Goal: Task Accomplishment & Management: Use online tool/utility

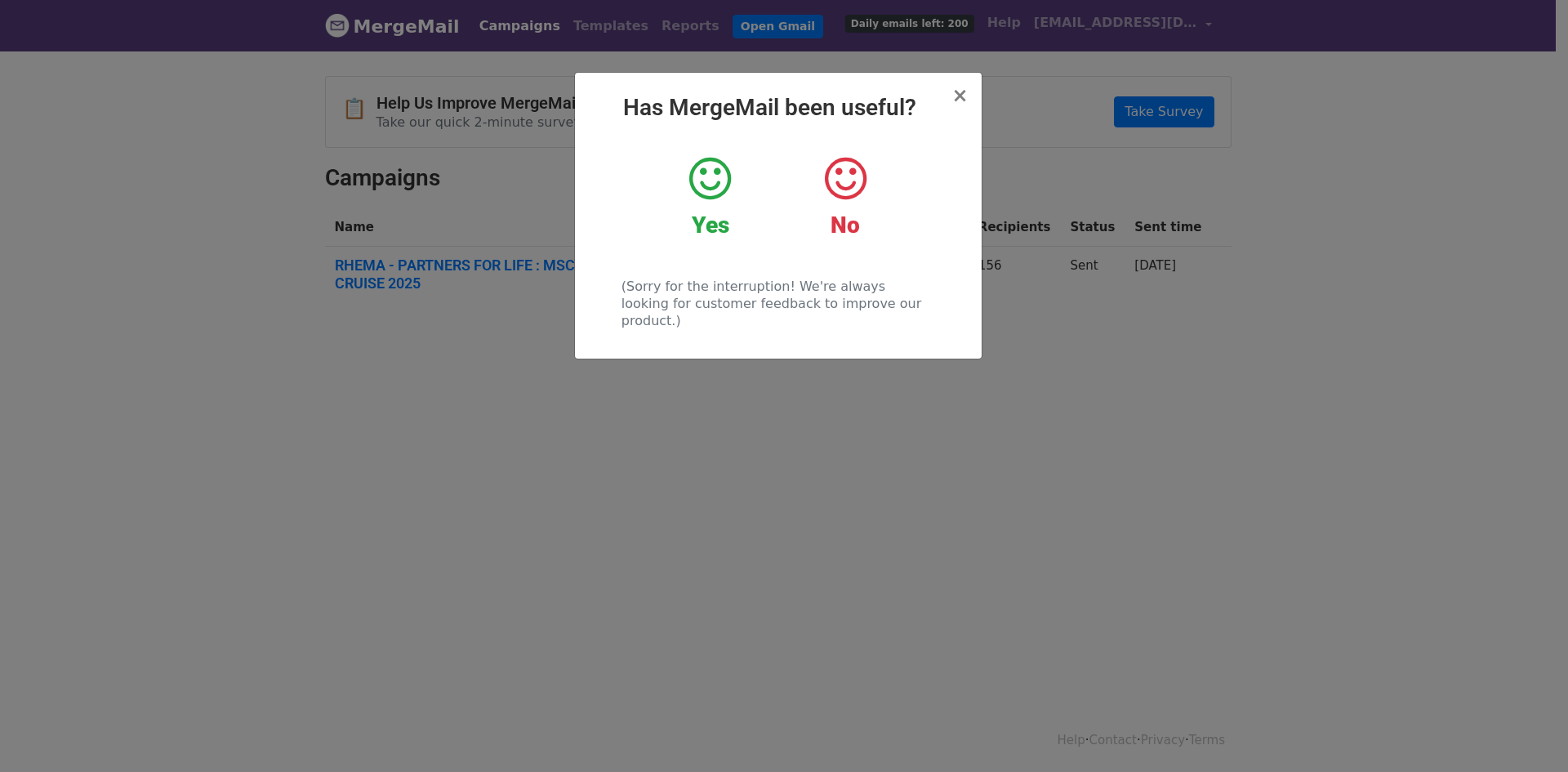
click at [717, 182] on icon at bounding box center [710, 179] width 42 height 49
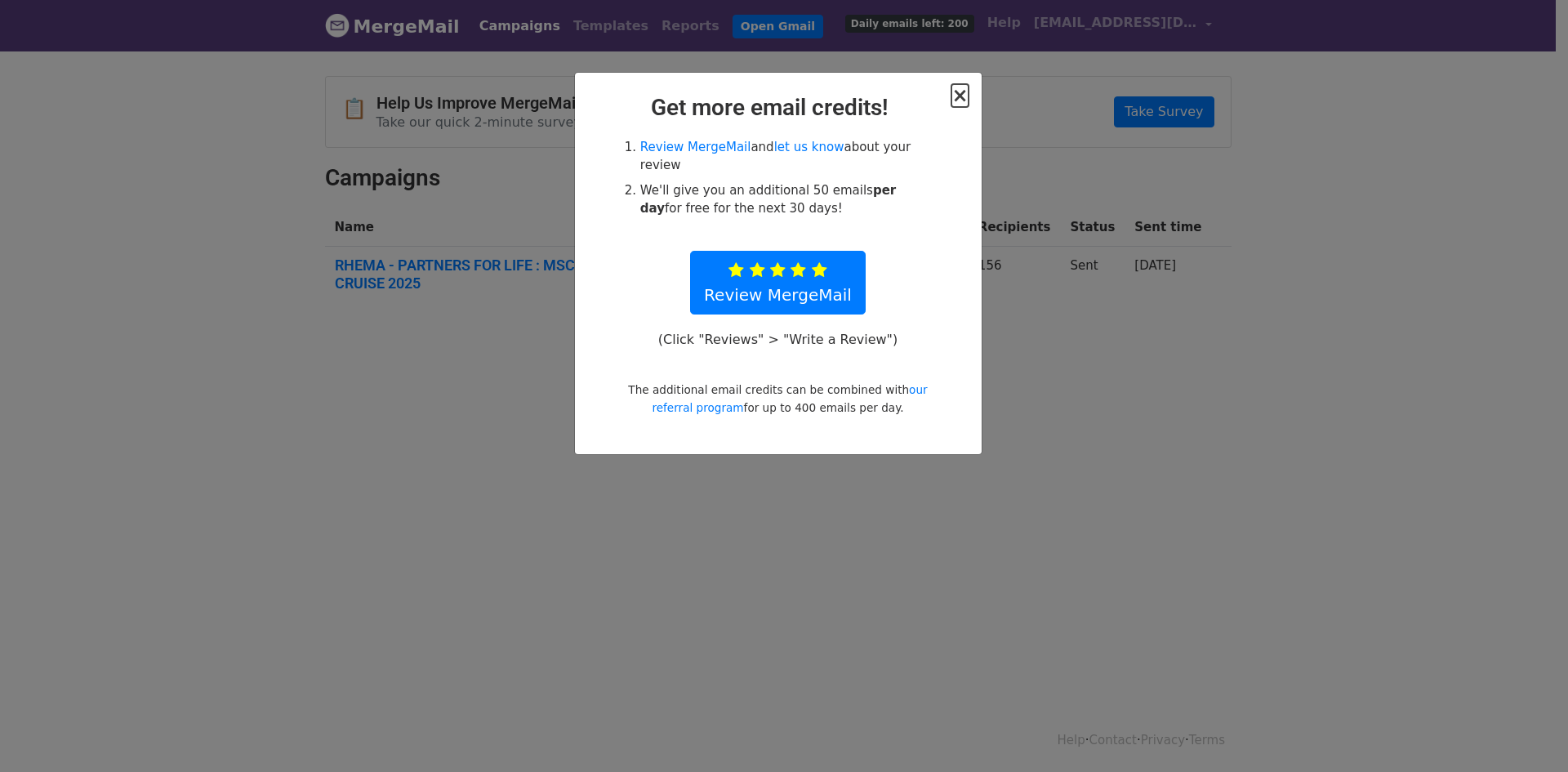
click at [960, 91] on span "×" at bounding box center [959, 95] width 16 height 23
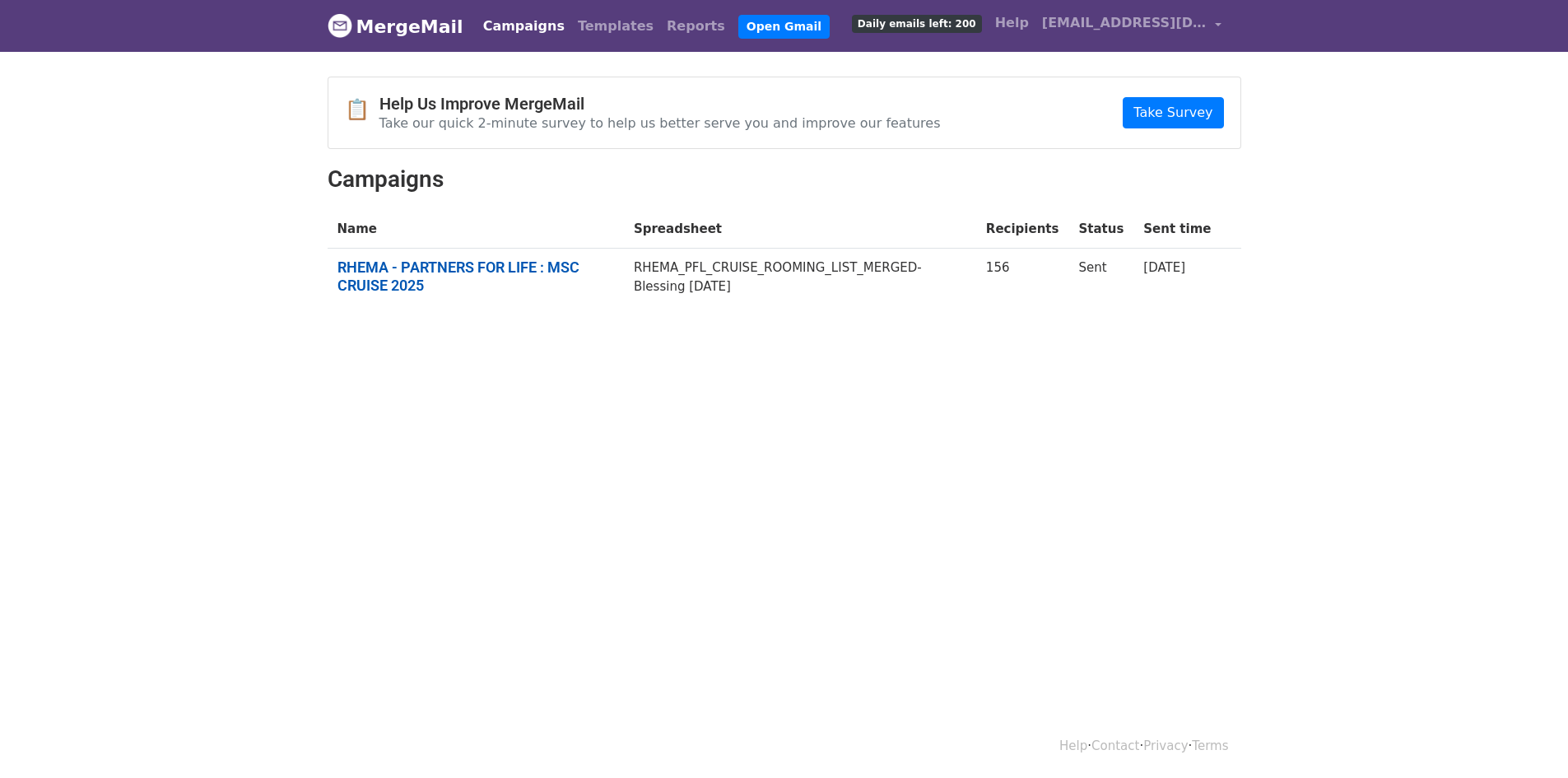
click at [513, 266] on link "RHEMA - PARTNERS FOR LIFE : MSC CRUISE 2025" at bounding box center [475, 276] width 276 height 36
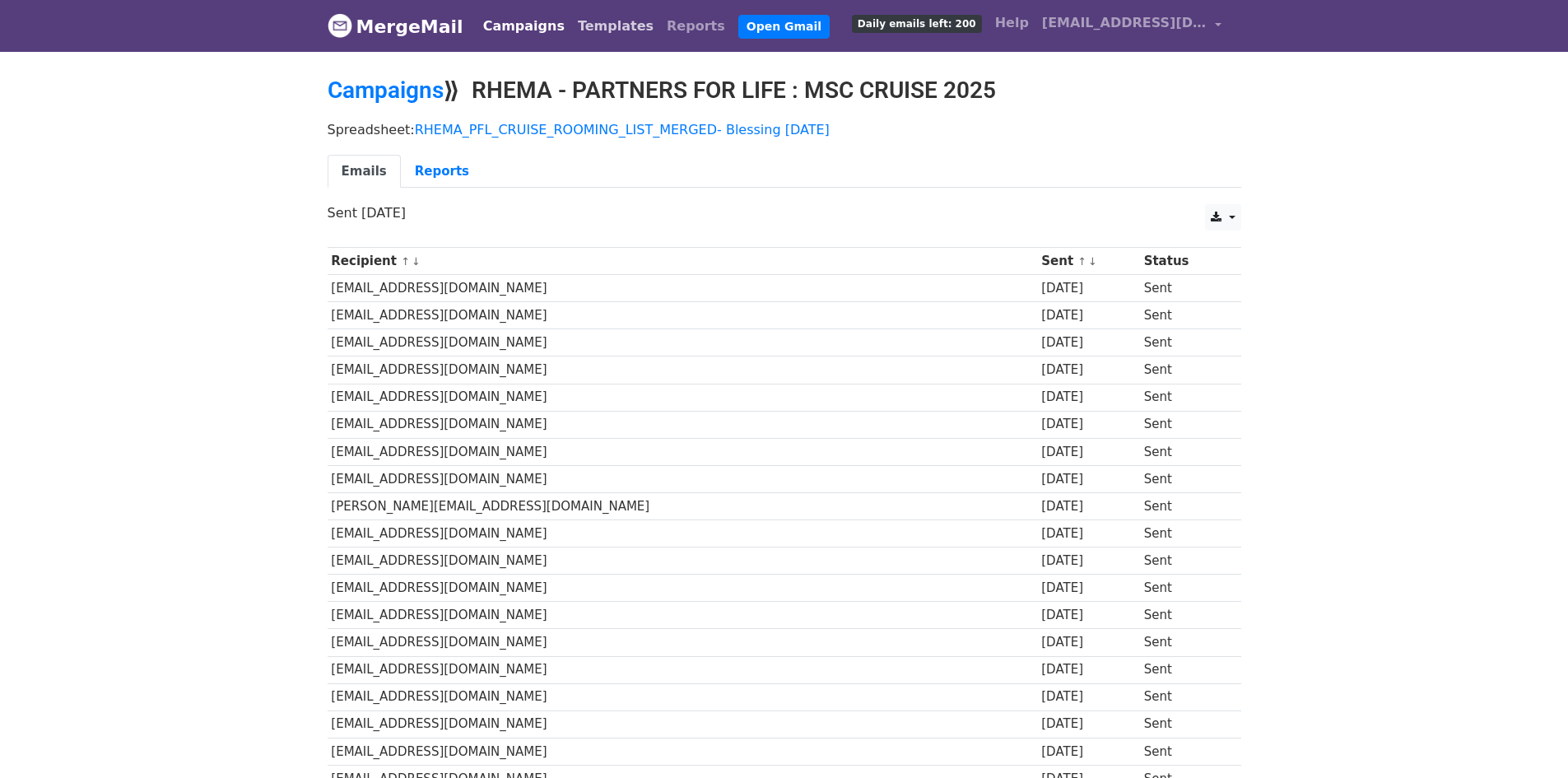
click at [590, 20] on link "Templates" at bounding box center [615, 26] width 89 height 33
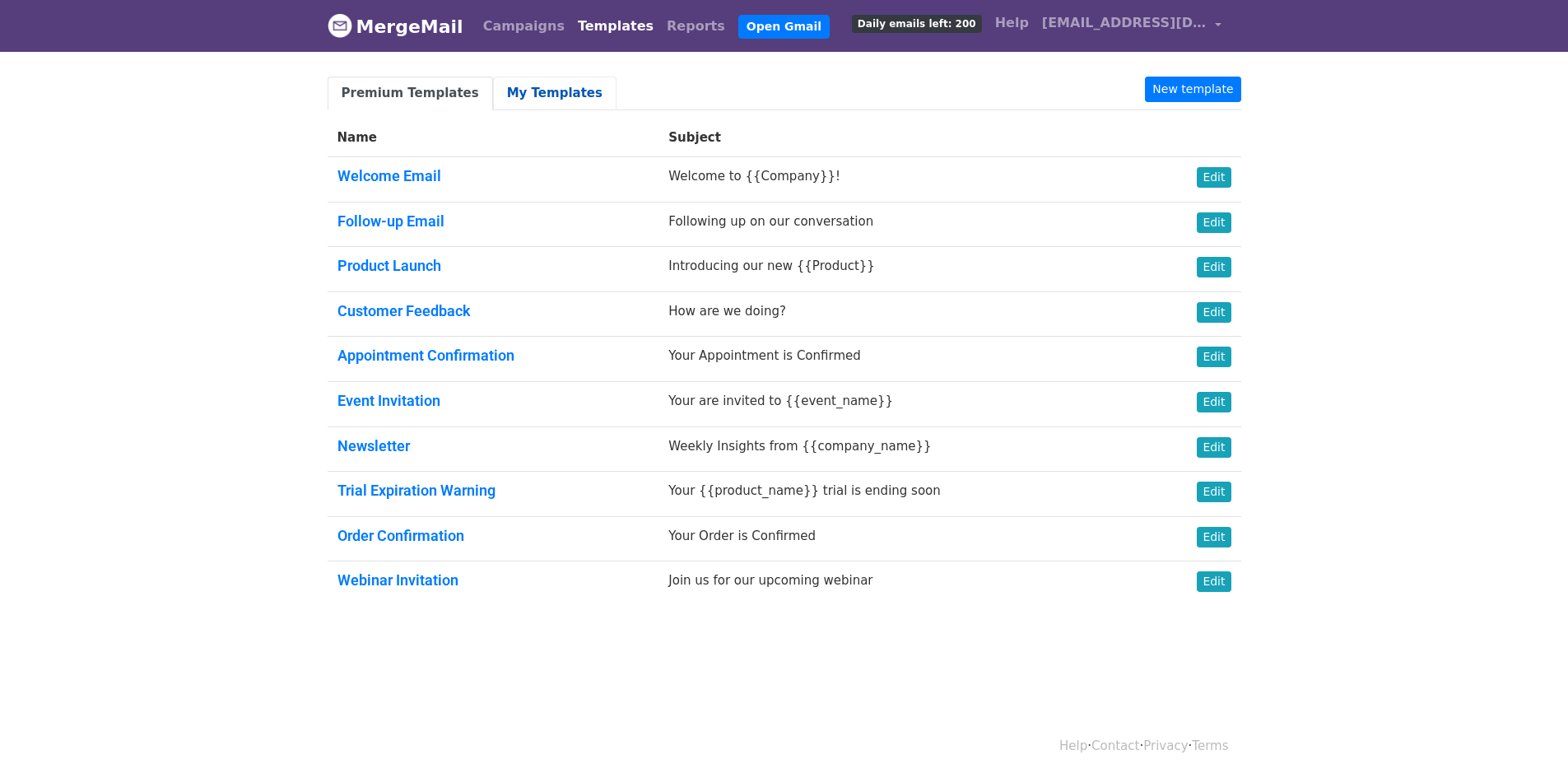
click at [533, 94] on link "My Templates" at bounding box center [555, 93] width 124 height 34
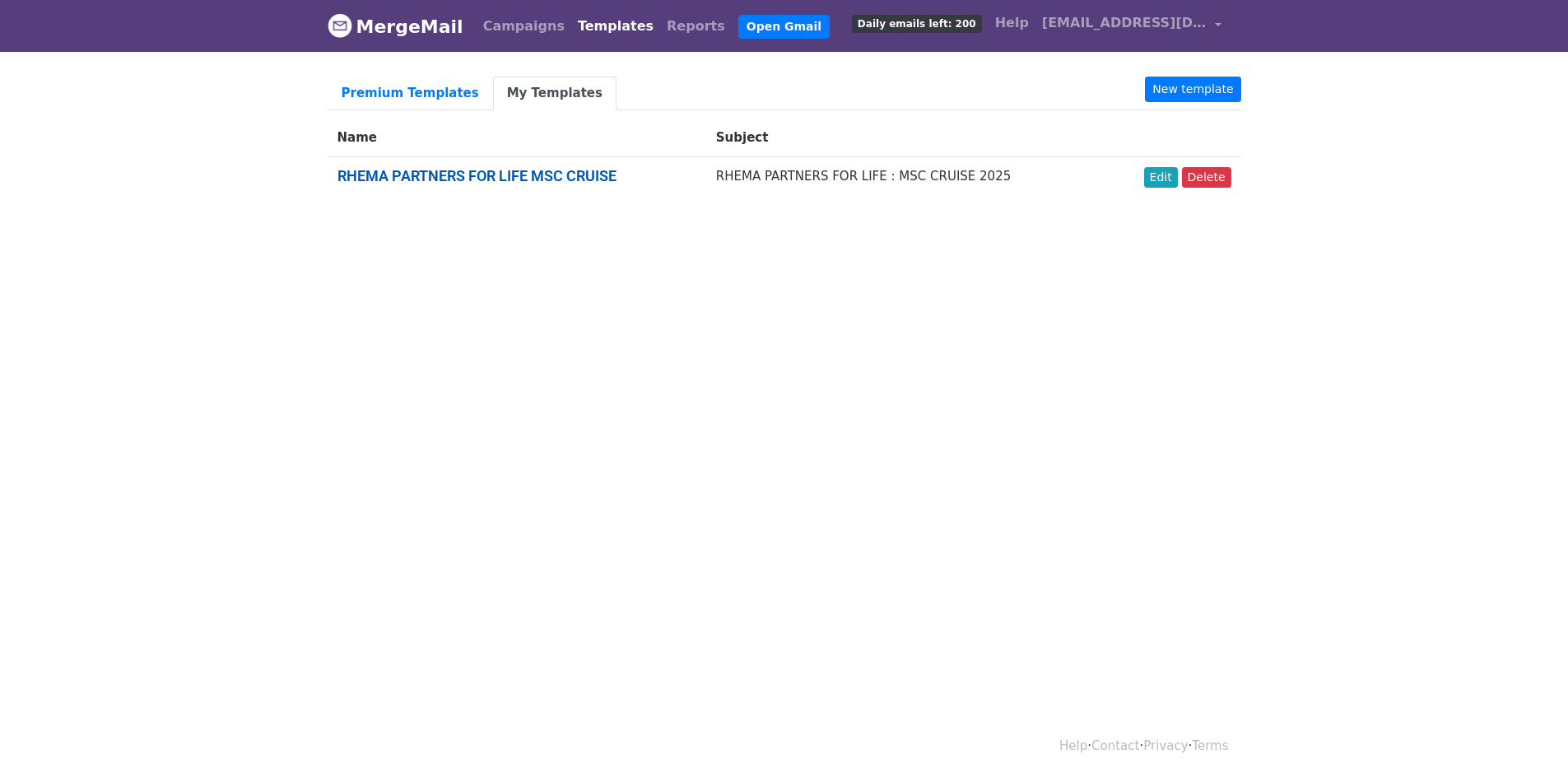
click at [575, 177] on link "RHEMA PARTNERS FOR LIFE MSC CRUISE" at bounding box center [476, 175] width 279 height 17
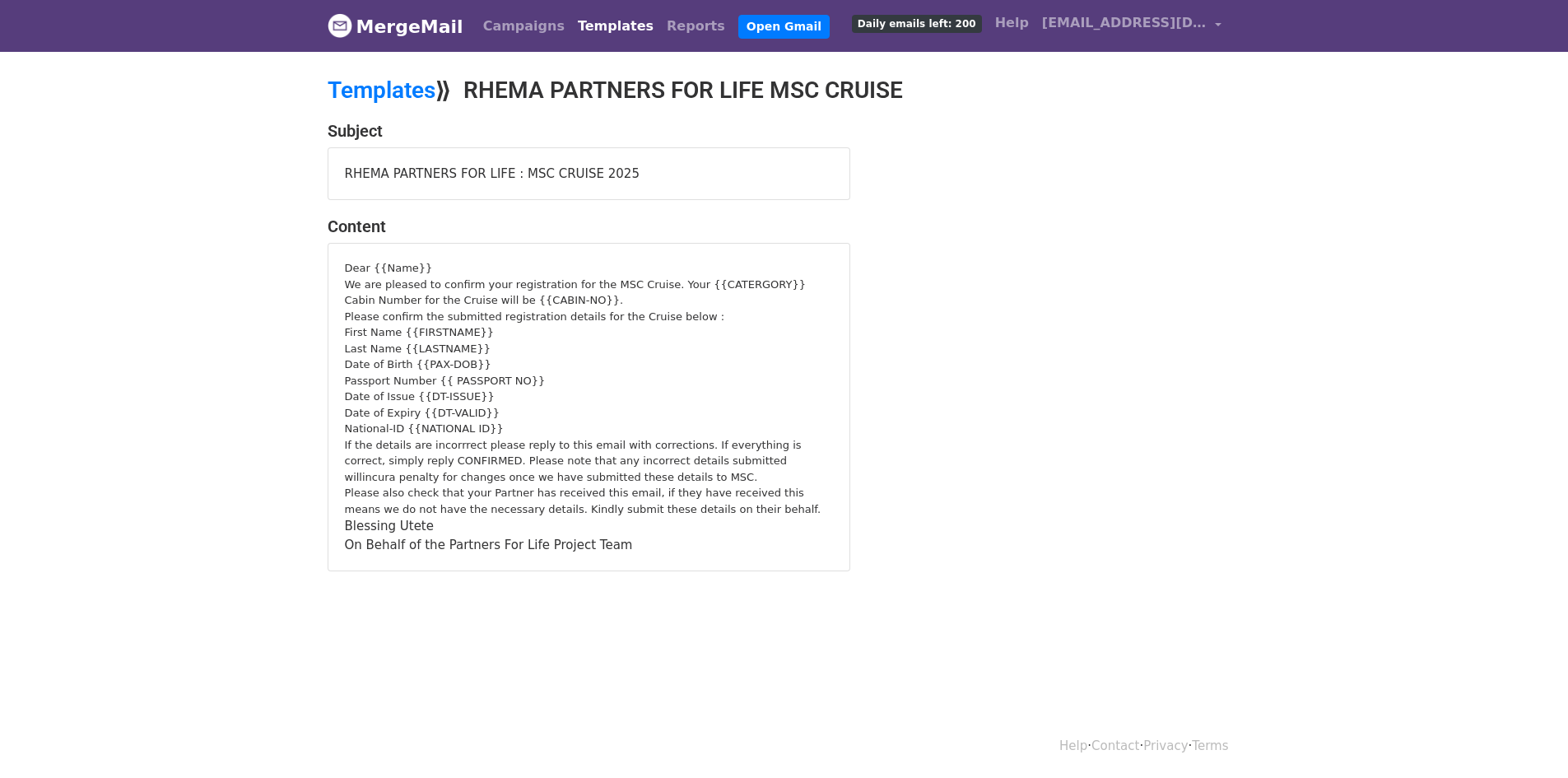
click at [343, 267] on div "Dear {{Name}} We are pleased to confirm your registration for the MSC Cruise. Y…" at bounding box center [589, 408] width 521 height 327
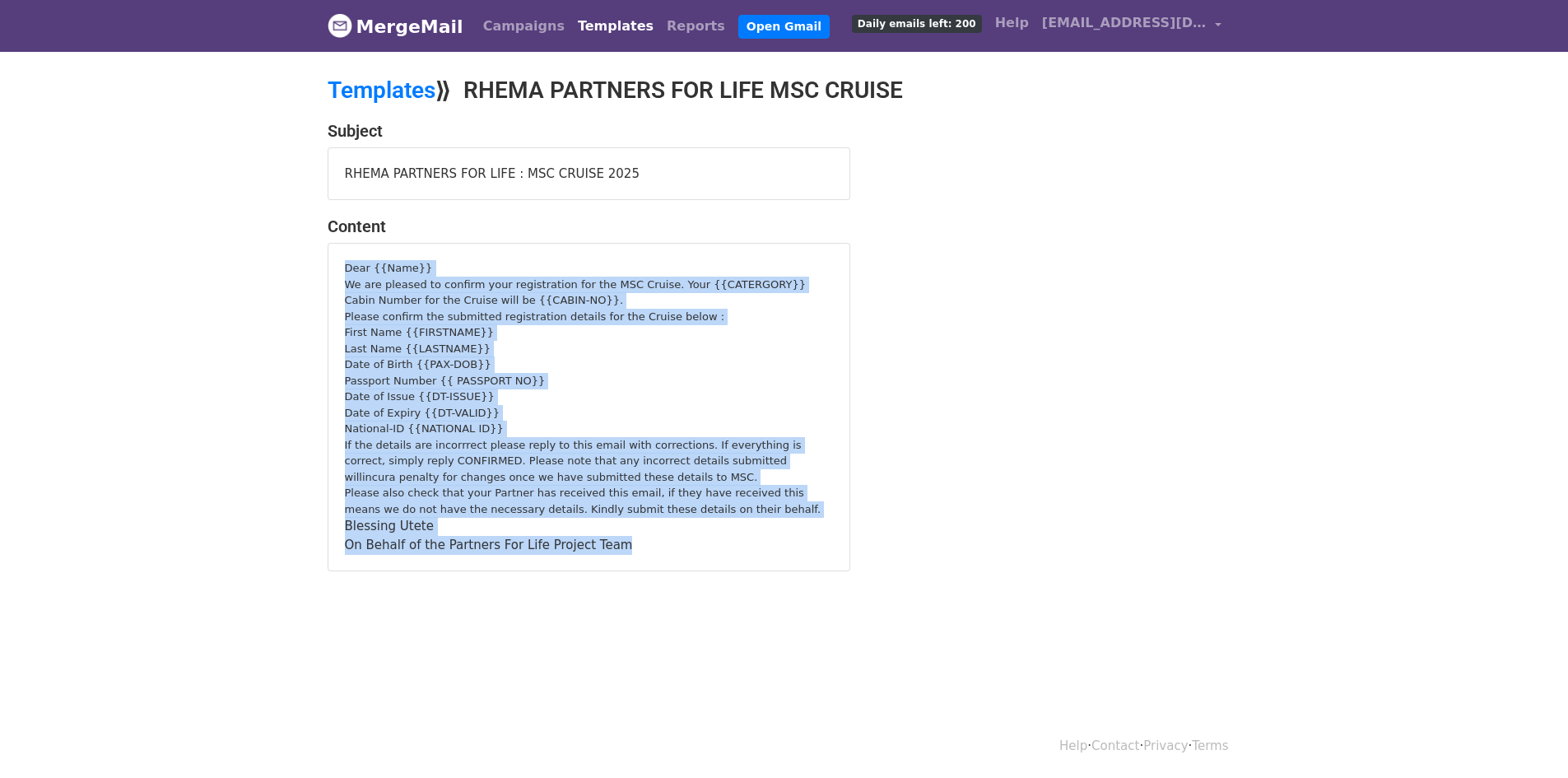
drag, startPoint x: 346, startPoint y: 267, endPoint x: 623, endPoint y: 539, distance: 388.2
click at [623, 539] on div "Dear {{Name}} We are pleased to confirm your registration for the MSC Cruise. Y…" at bounding box center [589, 407] width 488 height 294
copy div "Dear {{Name}} We are pleased to confirm your registration for the MSC Cruise. Y…"
click at [411, 94] on link "Templates" at bounding box center [381, 90] width 108 height 27
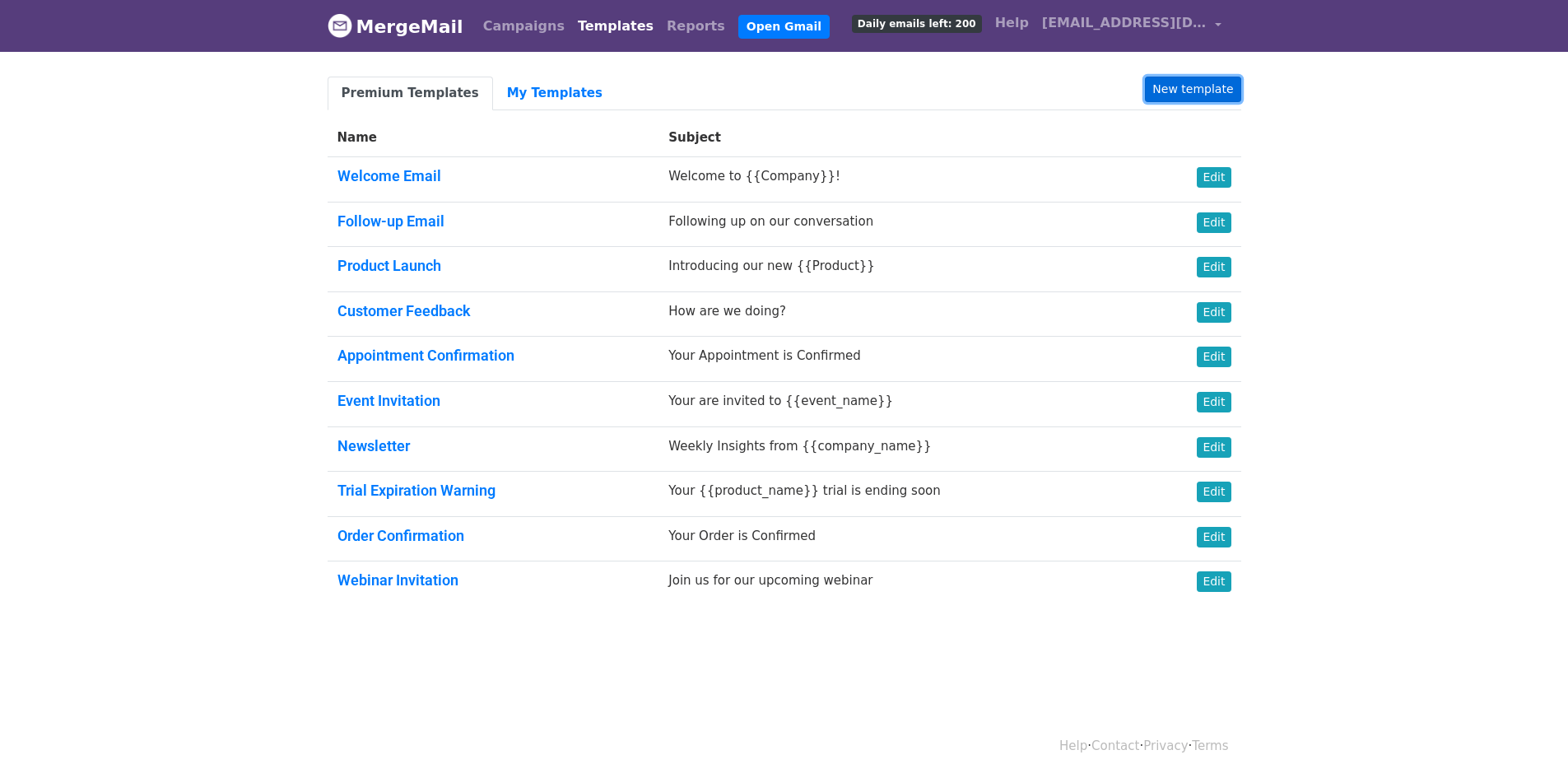
click at [1183, 86] on link "New template" at bounding box center [1192, 89] width 96 height 25
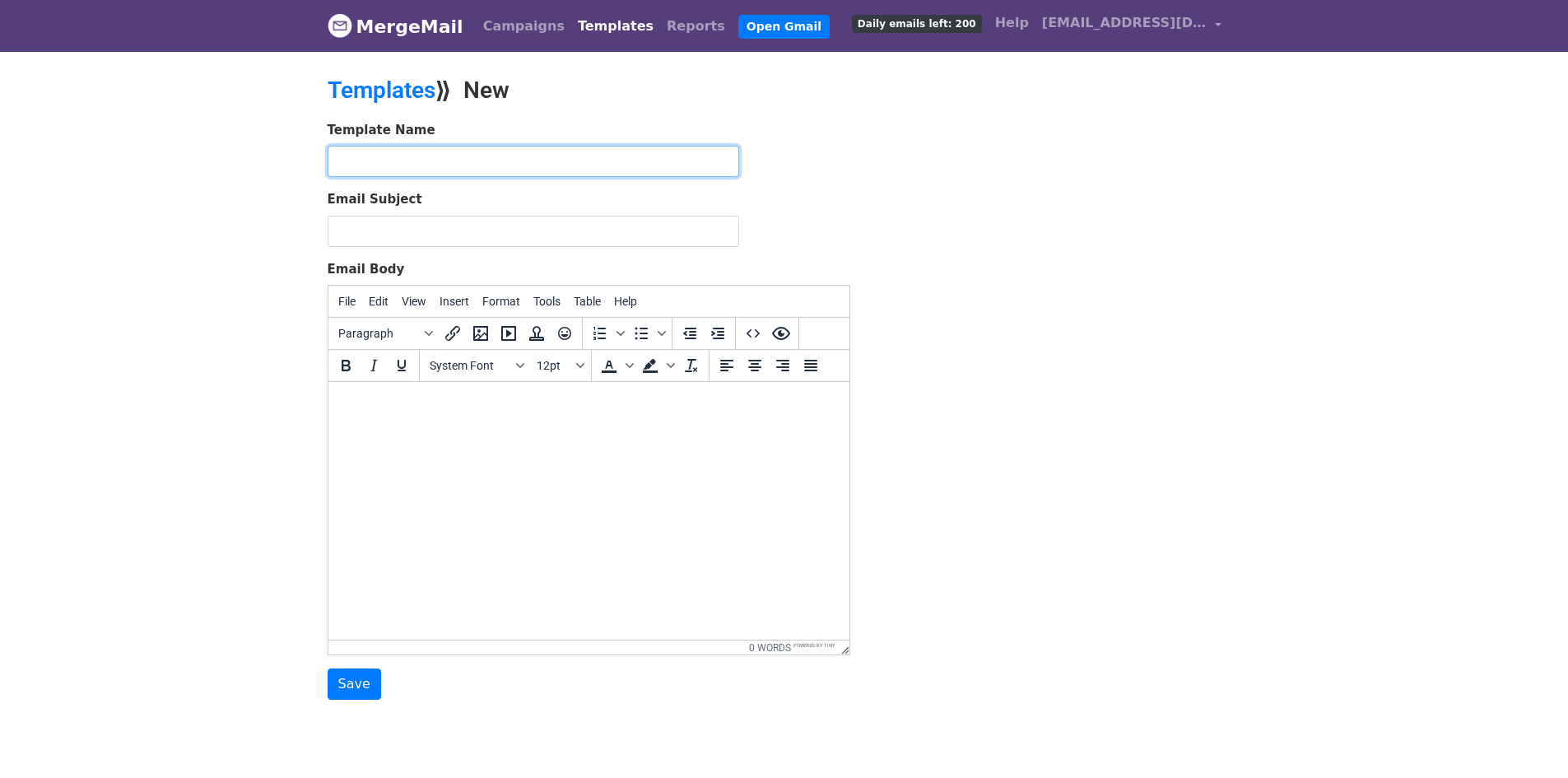
click at [393, 160] on input "text" at bounding box center [534, 161] width 412 height 31
type input "MSC Cruise Update"
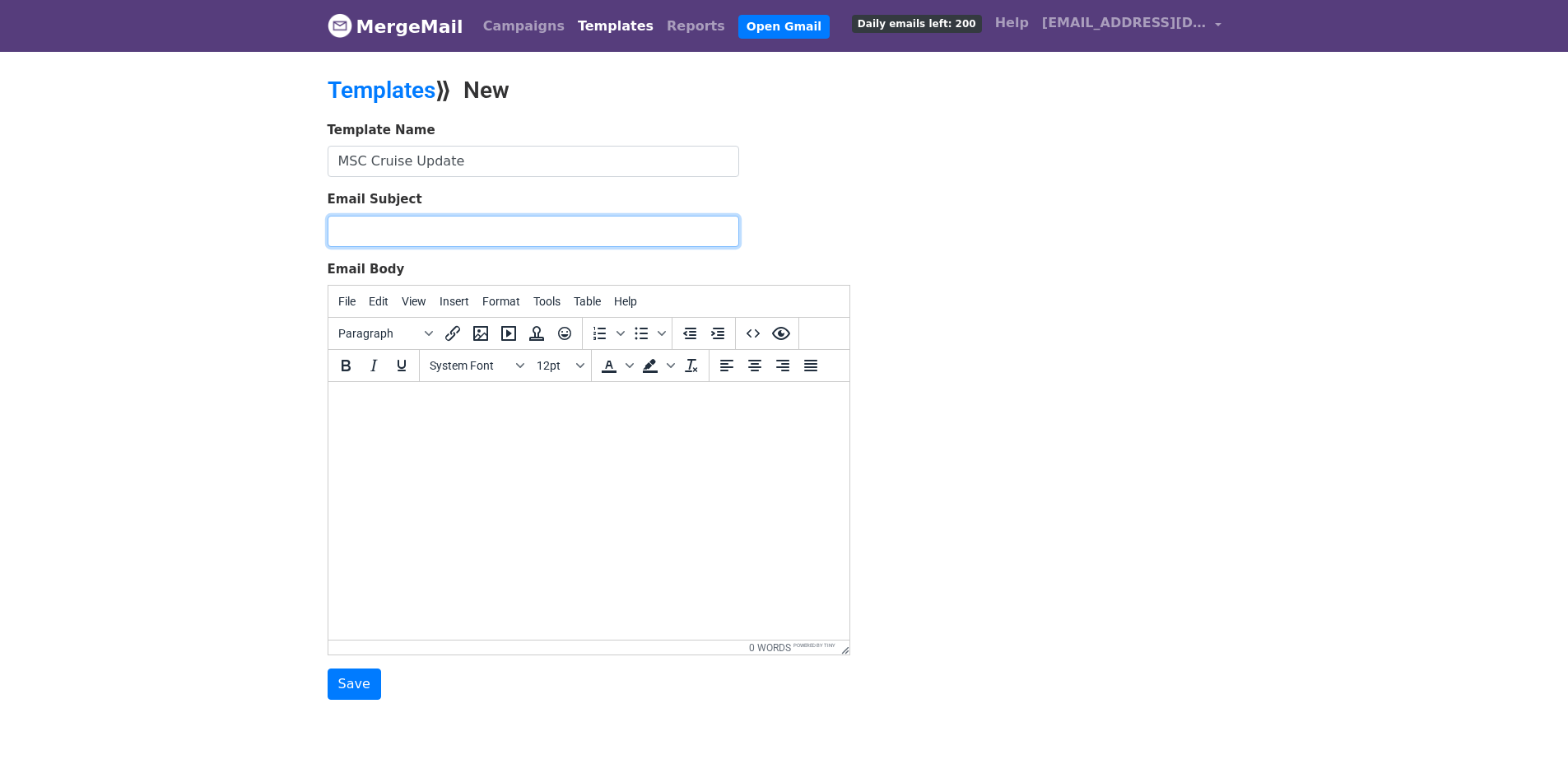
click at [397, 236] on input "Email Subject" at bounding box center [534, 231] width 412 height 31
click at [477, 228] on input "Rhema Partners For Life Cruise Update" at bounding box center [534, 231] width 412 height 31
type input "Rhema Partners For Life MSC Cruise Update"
click at [374, 400] on body at bounding box center [588, 403] width 495 height 18
paste body
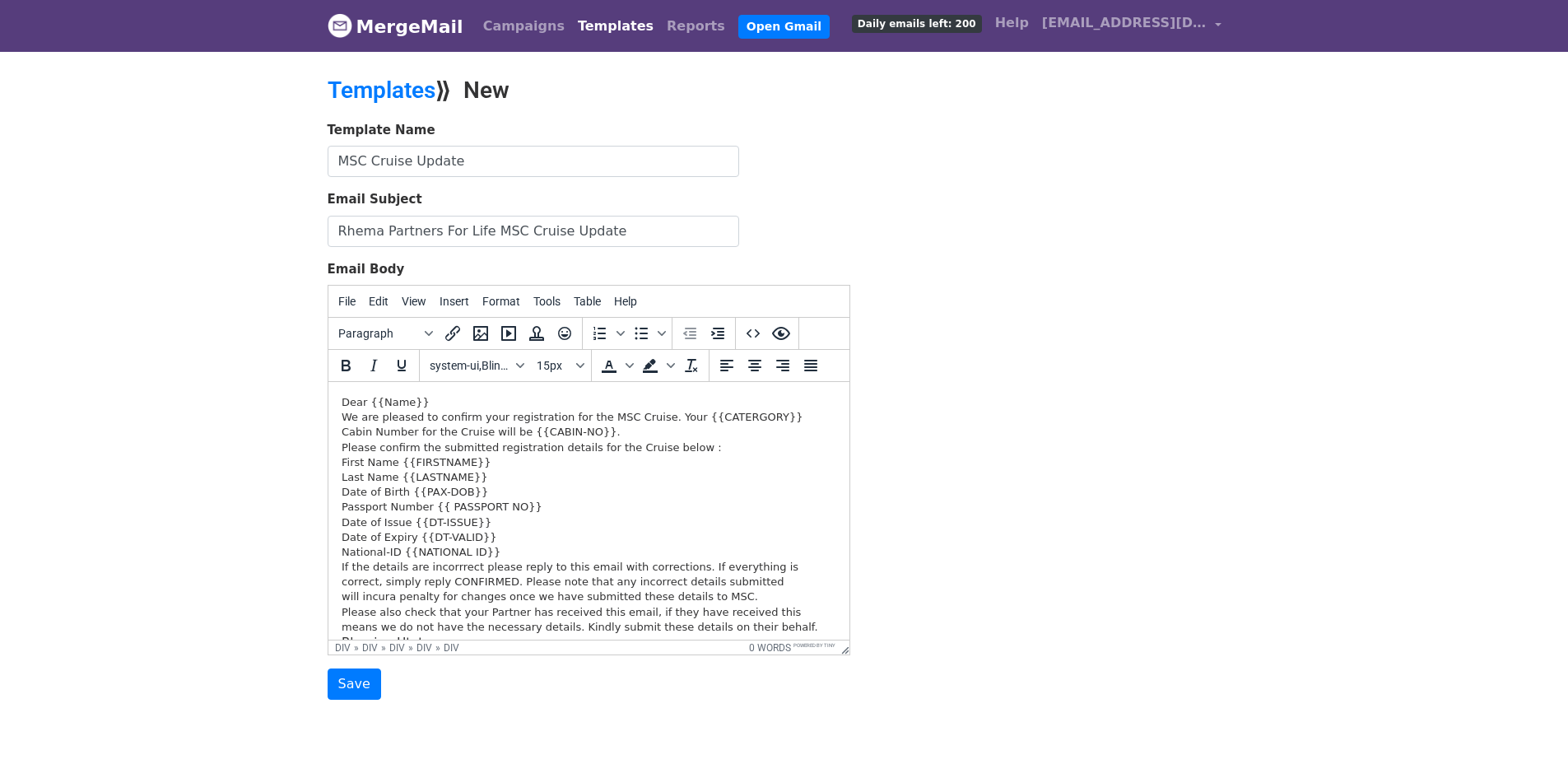
click at [341, 417] on div "We are pleased to confirm your registration for the MSC Cruise. Your {{CATERGOR…" at bounding box center [588, 425] width 495 height 30
click at [528, 419] on div "Than you for your registrtion and provinding your details for the Rhema Partner…" at bounding box center [588, 425] width 495 height 30
